Goal: Transaction & Acquisition: Purchase product/service

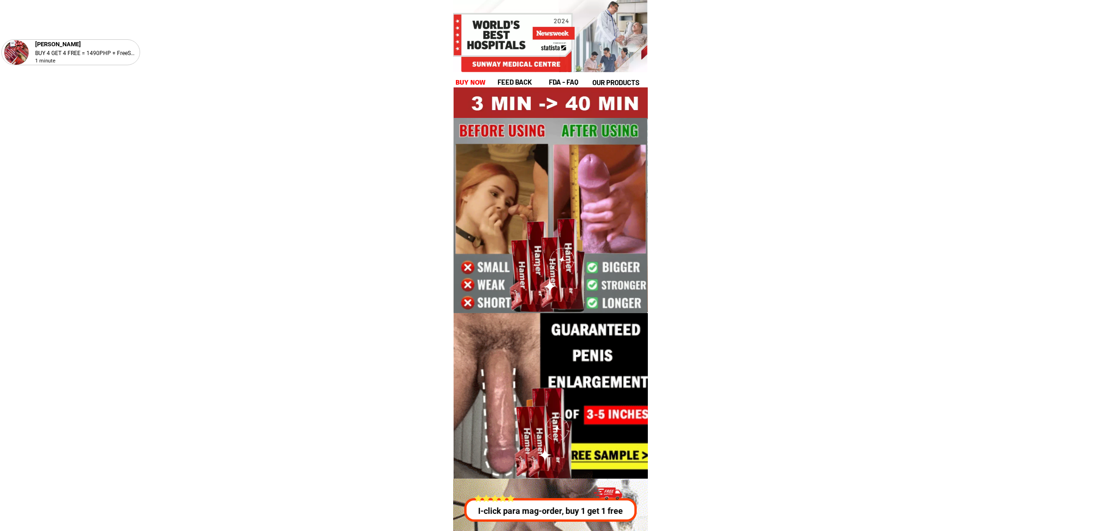
click at [485, 81] on h1 "buy now" at bounding box center [470, 82] width 31 height 11
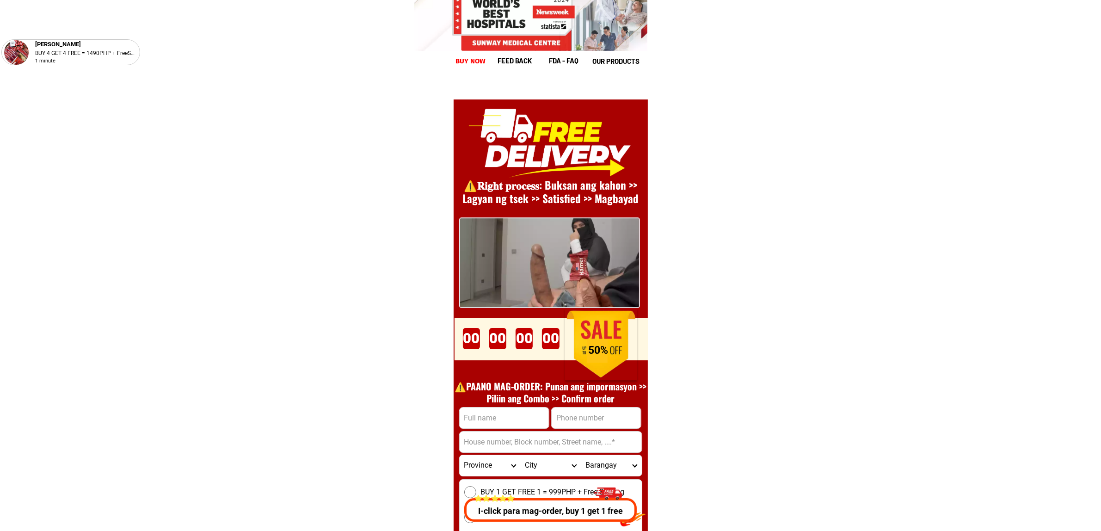
scroll to position [12725, 0]
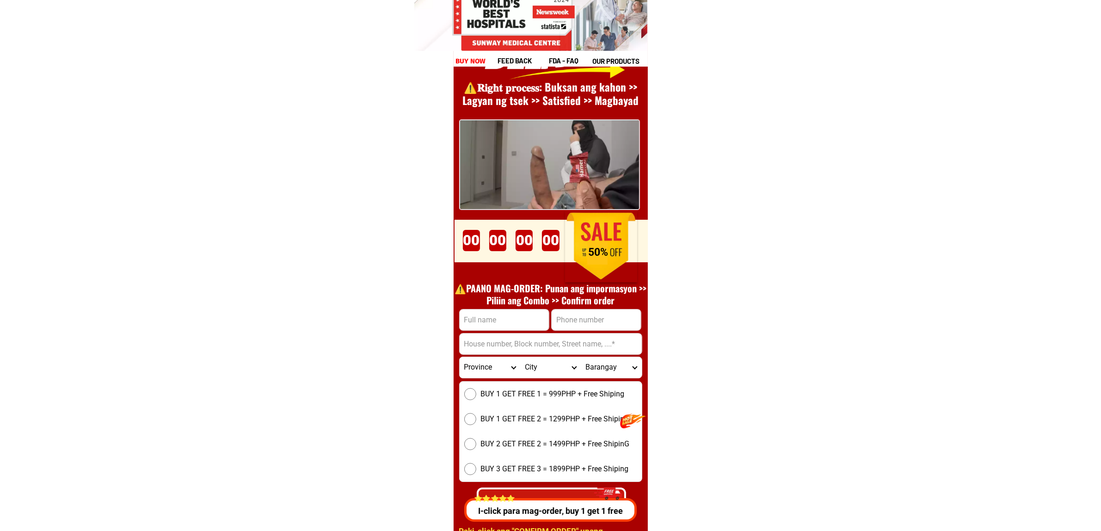
click at [487, 317] on input "Input full_name" at bounding box center [504, 319] width 89 height 21
paste input "[PERSON_NAME] [GEOGRAPHIC_DATA]"
type input "[PERSON_NAME] [GEOGRAPHIC_DATA]"
click at [566, 343] on input "Input address" at bounding box center [551, 343] width 182 height 21
paste input "105 luwasan san [PERSON_NAME] sta.[PERSON_NAME]"
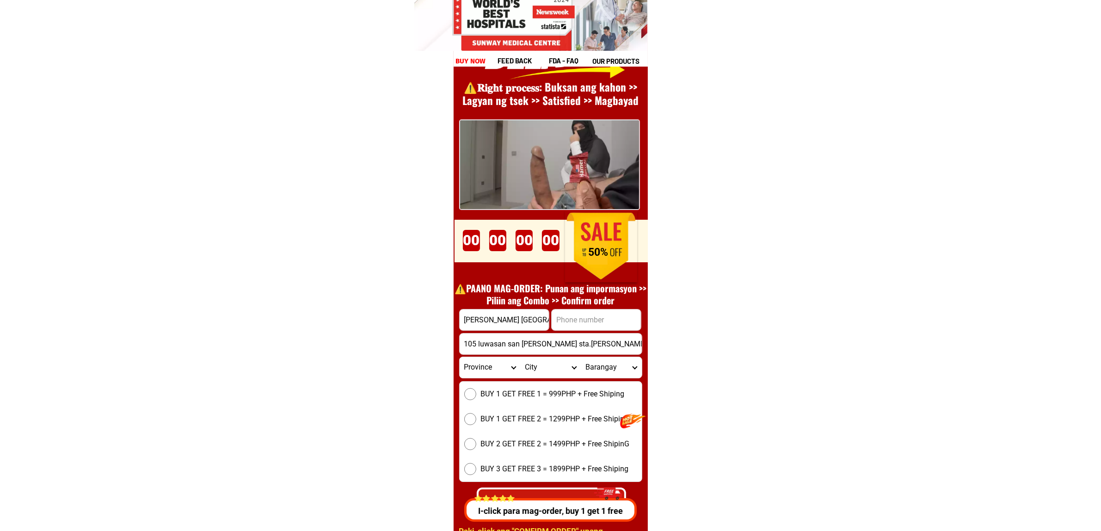
type input "105 luwasan san [PERSON_NAME] sta.[PERSON_NAME]"
click at [597, 320] on input "Input phone_number" at bounding box center [596, 319] width 89 height 21
paste input "[PHONE_NUMBER]""
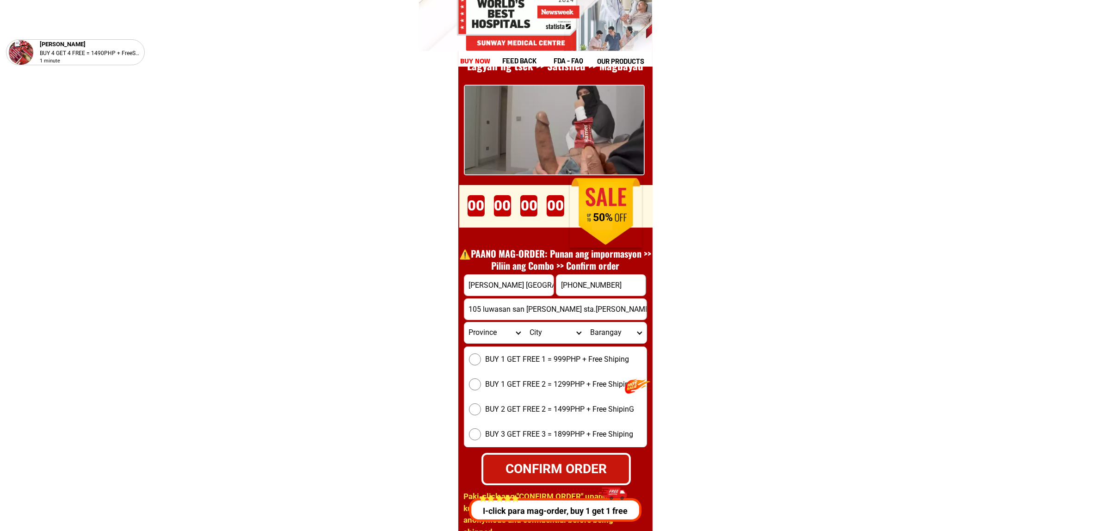
scroll to position [12841, 0]
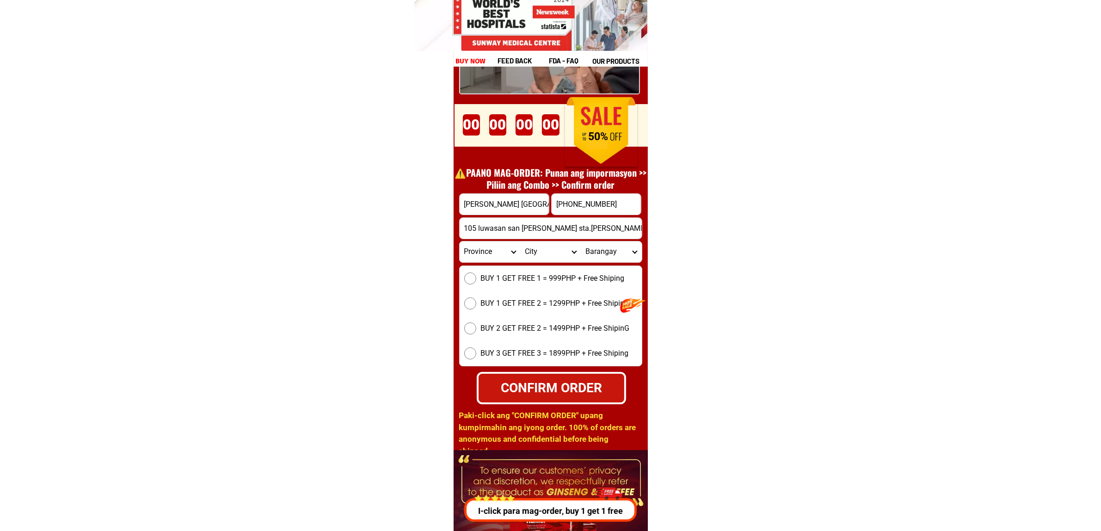
type input "[PHONE_NUMBER]"
click at [491, 253] on select "Province [GEOGRAPHIC_DATA] [GEOGRAPHIC_DATA][PERSON_NAME][GEOGRAPHIC_DATA][GEOG…" at bounding box center [490, 251] width 61 height 21
select select "63_761"
click at [460, 241] on select "Province [GEOGRAPHIC_DATA] [GEOGRAPHIC_DATA][PERSON_NAME][GEOGRAPHIC_DATA][GEOG…" at bounding box center [490, 251] width 61 height 21
click at [544, 255] on select "City [PERSON_NAME][GEOGRAPHIC_DATA] [GEOGRAPHIC_DATA] [GEOGRAPHIC_DATA] [GEOGRA…" at bounding box center [550, 251] width 61 height 21
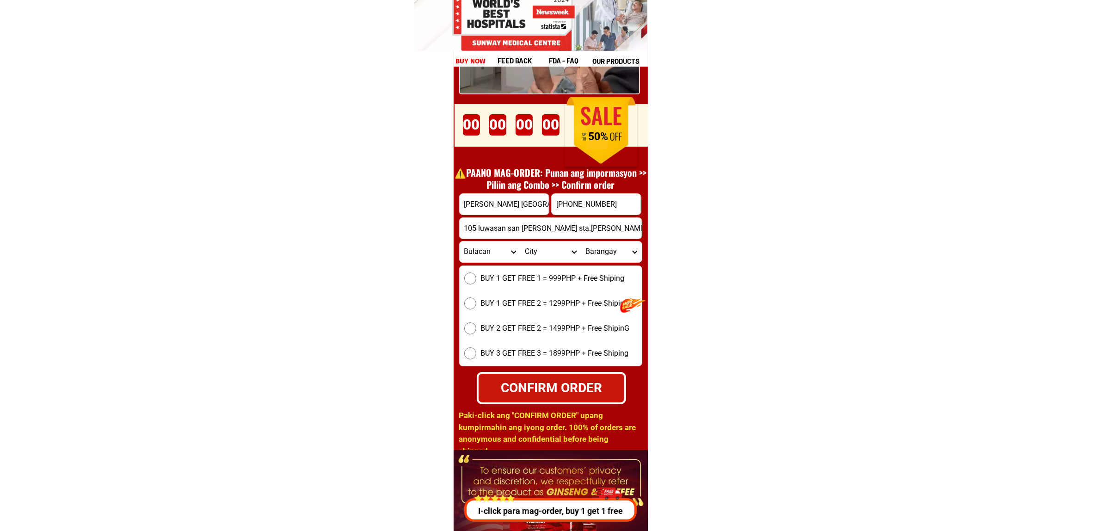
click at [544, 255] on select "City [PERSON_NAME][GEOGRAPHIC_DATA] [GEOGRAPHIC_DATA] [GEOGRAPHIC_DATA] [GEOGRA…" at bounding box center [550, 251] width 61 height 21
click at [574, 241] on select "City [PERSON_NAME][GEOGRAPHIC_DATA] [GEOGRAPHIC_DATA] [GEOGRAPHIC_DATA] [GEOGRA…" at bounding box center [550, 251] width 61 height 21
click at [520, 241] on select "City [PERSON_NAME][GEOGRAPHIC_DATA] [GEOGRAPHIC_DATA] [GEOGRAPHIC_DATA] [GEOGRA…" at bounding box center [550, 251] width 61 height 21
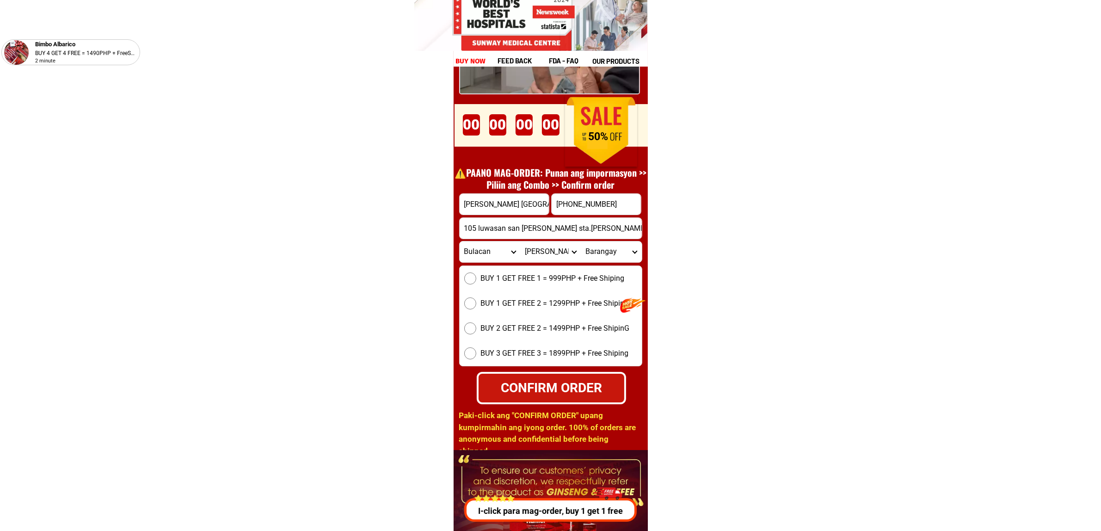
click at [531, 255] on select "City [PERSON_NAME][GEOGRAPHIC_DATA] [GEOGRAPHIC_DATA] [GEOGRAPHIC_DATA] [GEOGRA…" at bounding box center [550, 251] width 61 height 21
select select "63_7615284"
click at [520, 241] on select "City [PERSON_NAME][GEOGRAPHIC_DATA] [GEOGRAPHIC_DATA] [GEOGRAPHIC_DATA] [GEOGRA…" at bounding box center [550, 251] width 61 height 21
click at [572, 250] on select "City [PERSON_NAME][GEOGRAPHIC_DATA] [GEOGRAPHIC_DATA] [GEOGRAPHIC_DATA] [GEOGRA…" at bounding box center [550, 251] width 61 height 21
click at [520, 241] on select "City [PERSON_NAME][GEOGRAPHIC_DATA] [GEOGRAPHIC_DATA] [GEOGRAPHIC_DATA] [GEOGRA…" at bounding box center [550, 251] width 61 height 21
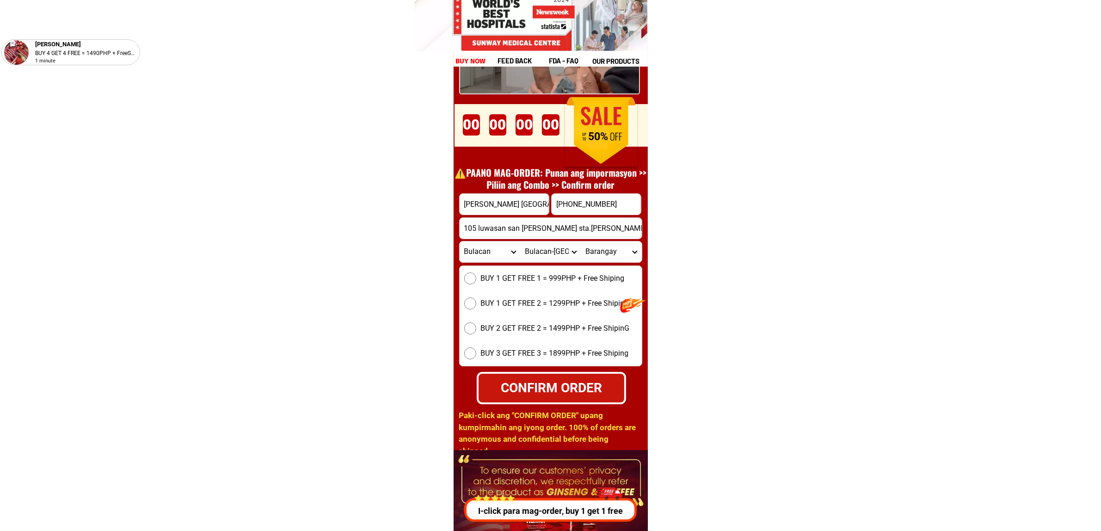
click at [610, 255] on select "Barangay Bagbaguin [GEOGRAPHIC_DATA] Buenavista Bulac Camangyanan Catmon Cay po…" at bounding box center [611, 251] width 61 height 21
select select "63_76152849668"
click at [581, 241] on select "Barangay Bagbaguin [GEOGRAPHIC_DATA] Buenavista Bulac Camangyanan Catmon Cay po…" at bounding box center [611, 251] width 61 height 21
click at [539, 282] on span "BUY 1 GET FREE 1 = 999PHP + Free Shiping" at bounding box center [553, 278] width 144 height 11
click at [476, 282] on input "BUY 1 GET FREE 1 = 999PHP + Free Shiping" at bounding box center [470, 278] width 12 height 12
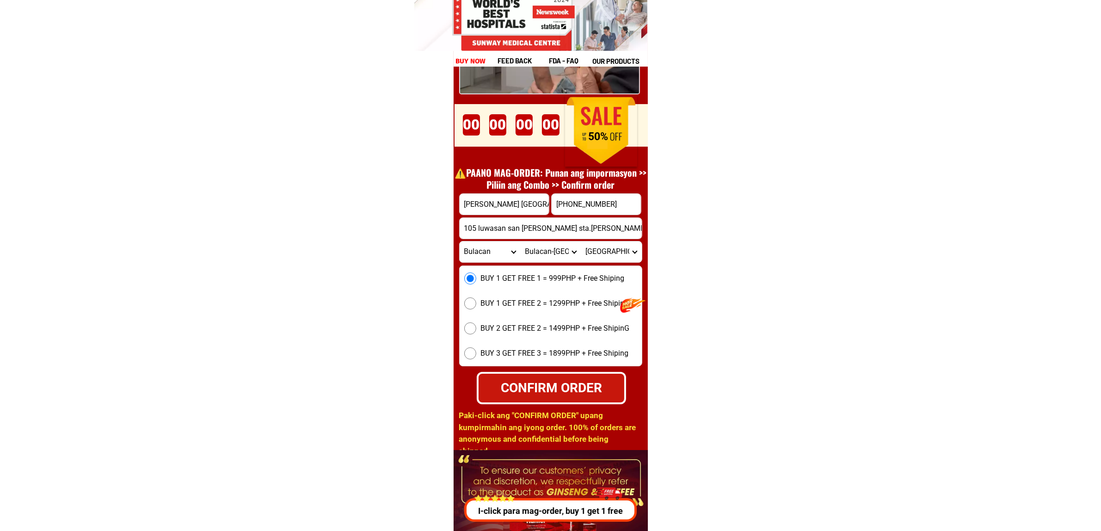
click at [560, 387] on div "CONFIRM ORDER" at bounding box center [551, 388] width 151 height 20
radio input "true"
